Goal: Task Accomplishment & Management: Manage account settings

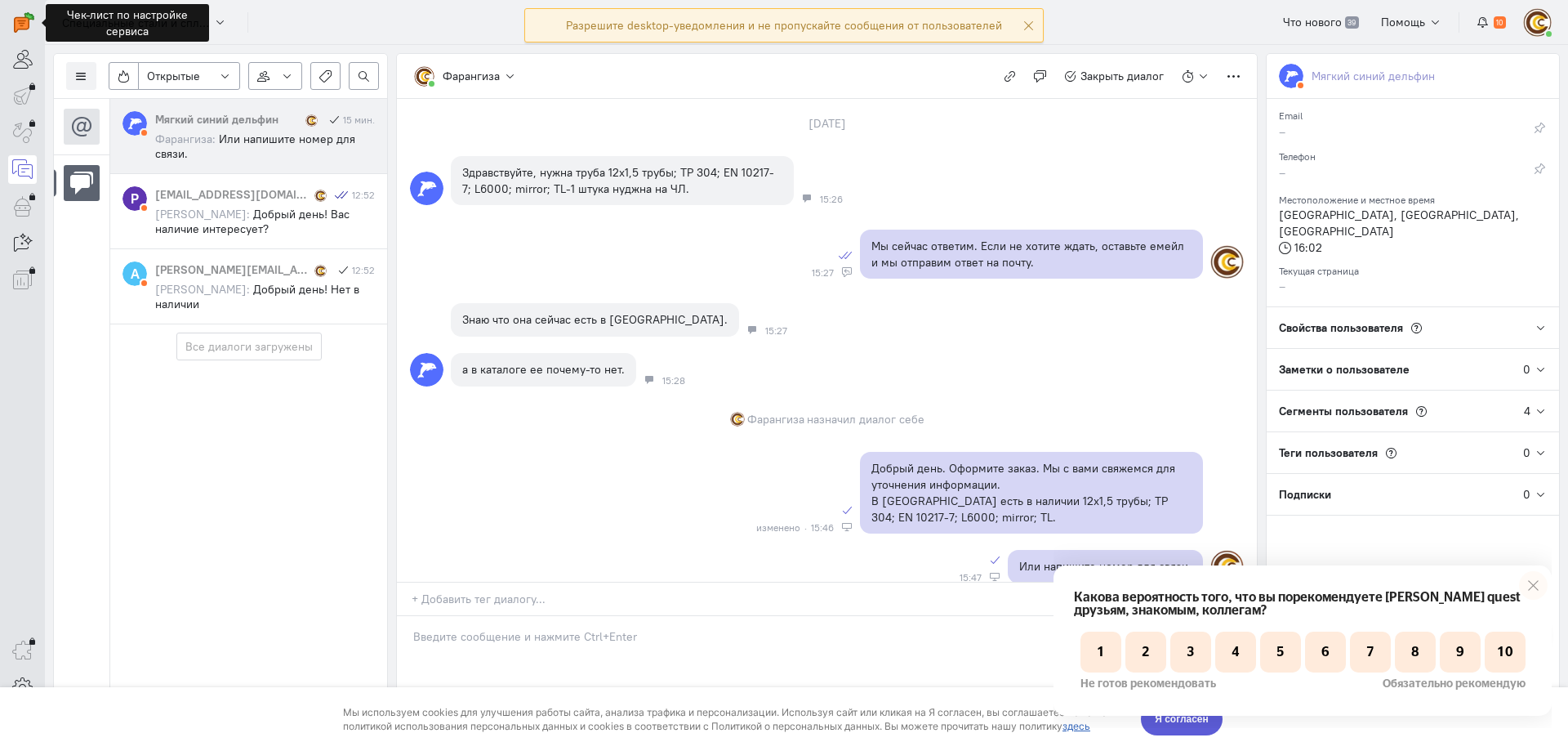
scroll to position [18, 0]
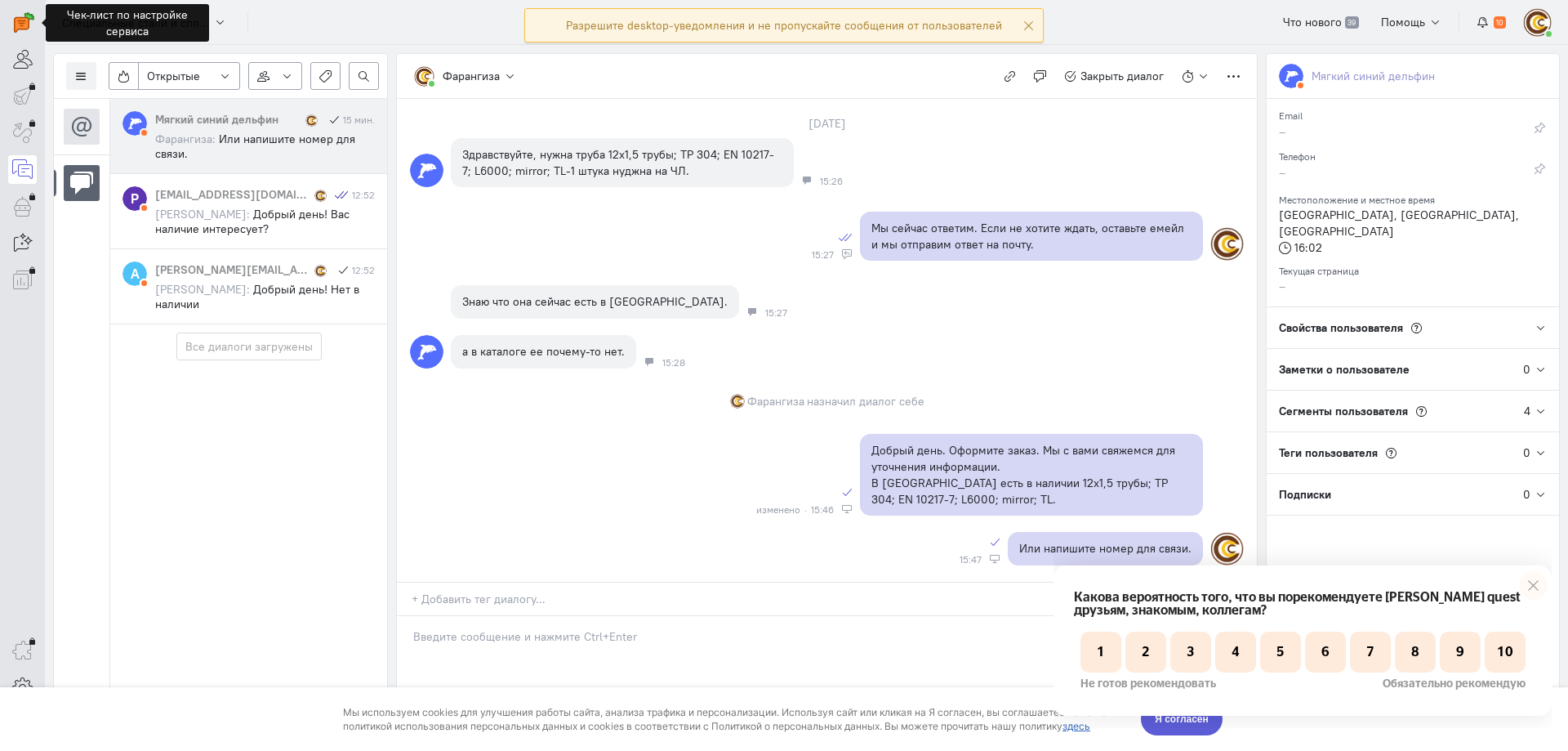
click at [1535, 584] on link at bounding box center [1533, 586] width 29 height 29
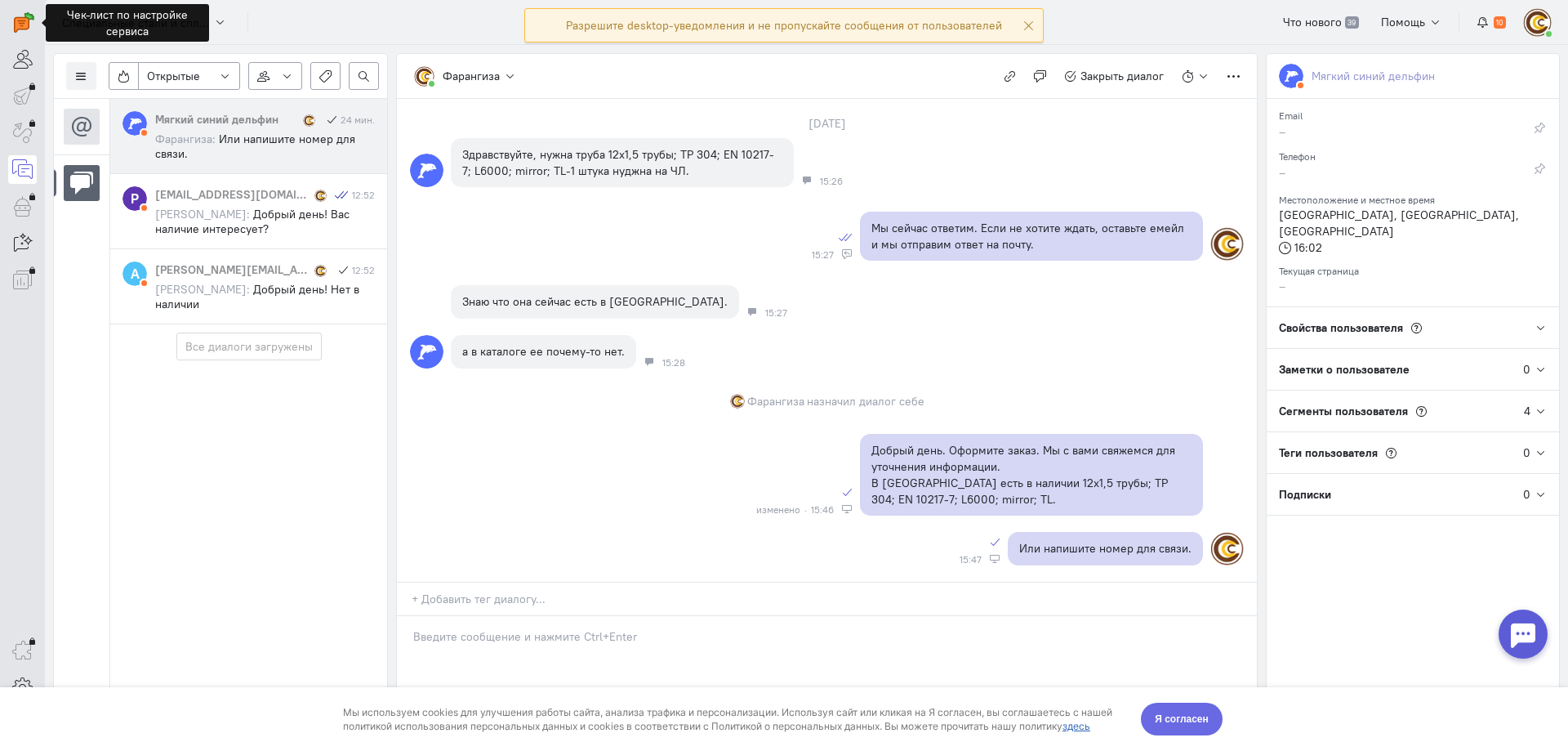
click at [1219, 726] on button "Я согласен" at bounding box center [1182, 718] width 82 height 33
